Goal: Information Seeking & Learning: Learn about a topic

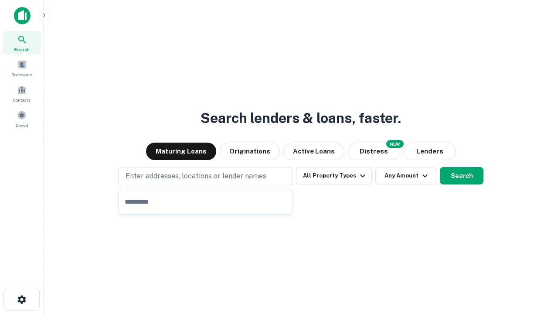
type input "**********"
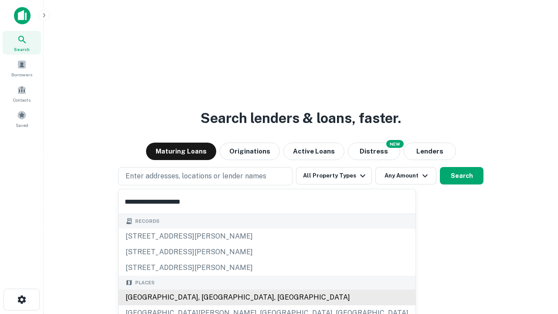
click at [209, 298] on div "[GEOGRAPHIC_DATA], [GEOGRAPHIC_DATA], [GEOGRAPHIC_DATA]" at bounding box center [267, 298] width 297 height 16
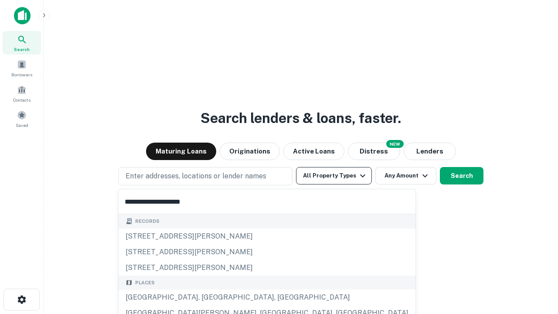
click at [334, 176] on button "All Property Types" at bounding box center [334, 175] width 76 height 17
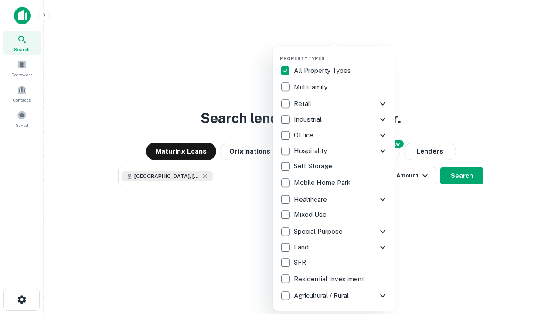
click at [341, 53] on button "button" at bounding box center [341, 53] width 122 height 0
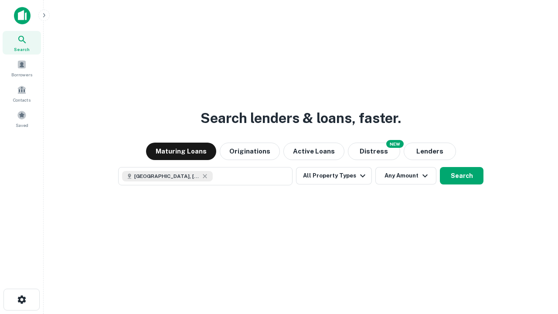
scroll to position [14, 0]
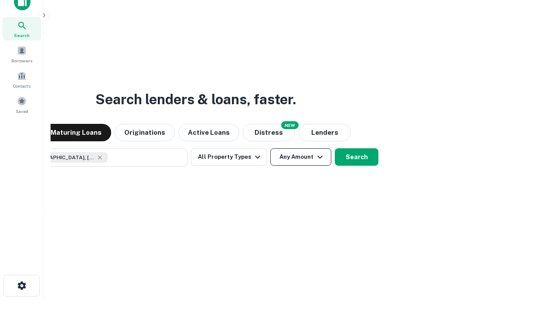
click at [270, 148] on button "Any Amount" at bounding box center [300, 156] width 61 height 17
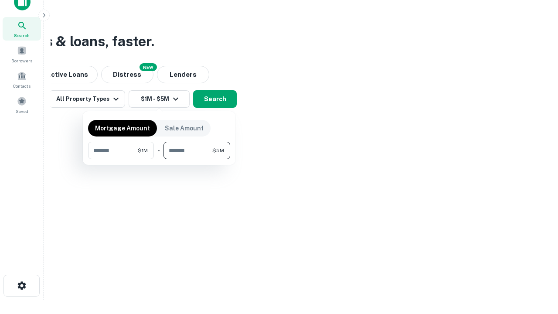
type input "*******"
click at [159, 159] on button "button" at bounding box center [159, 159] width 142 height 0
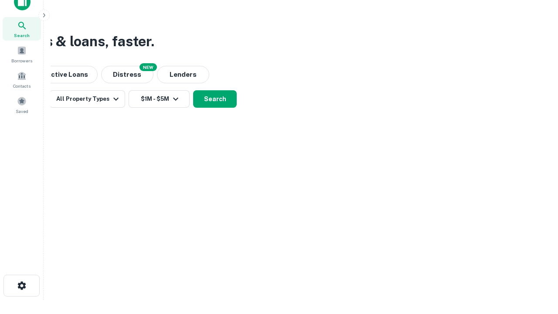
scroll to position [14, 0]
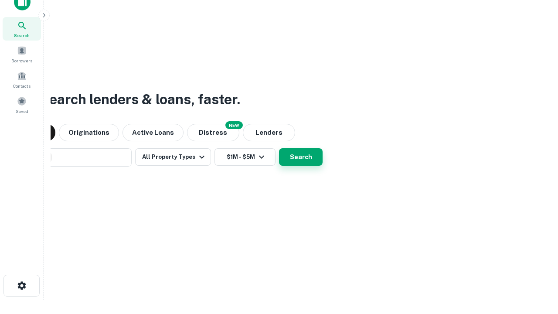
click at [279, 148] on button "Search" at bounding box center [301, 156] width 44 height 17
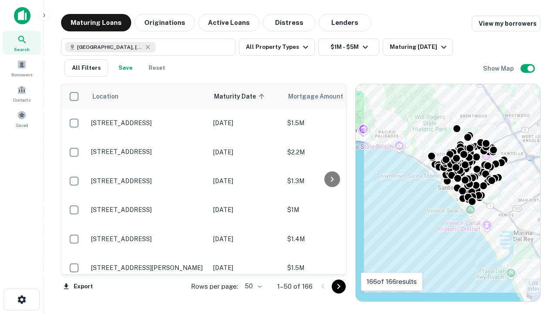
click at [252, 286] on body "Search Borrowers Contacts Saved Maturing Loans Originations Active Loans Distre…" at bounding box center [279, 157] width 558 height 314
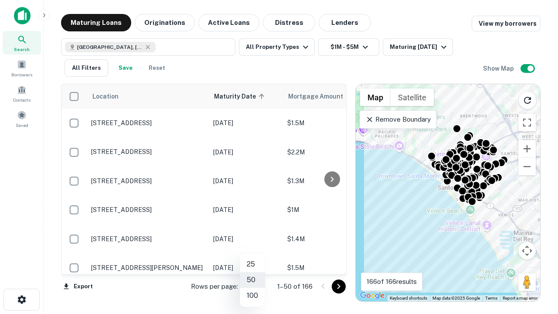
click at [253, 264] on li "25" at bounding box center [252, 265] width 25 height 16
